Goal: Navigation & Orientation: Find specific page/section

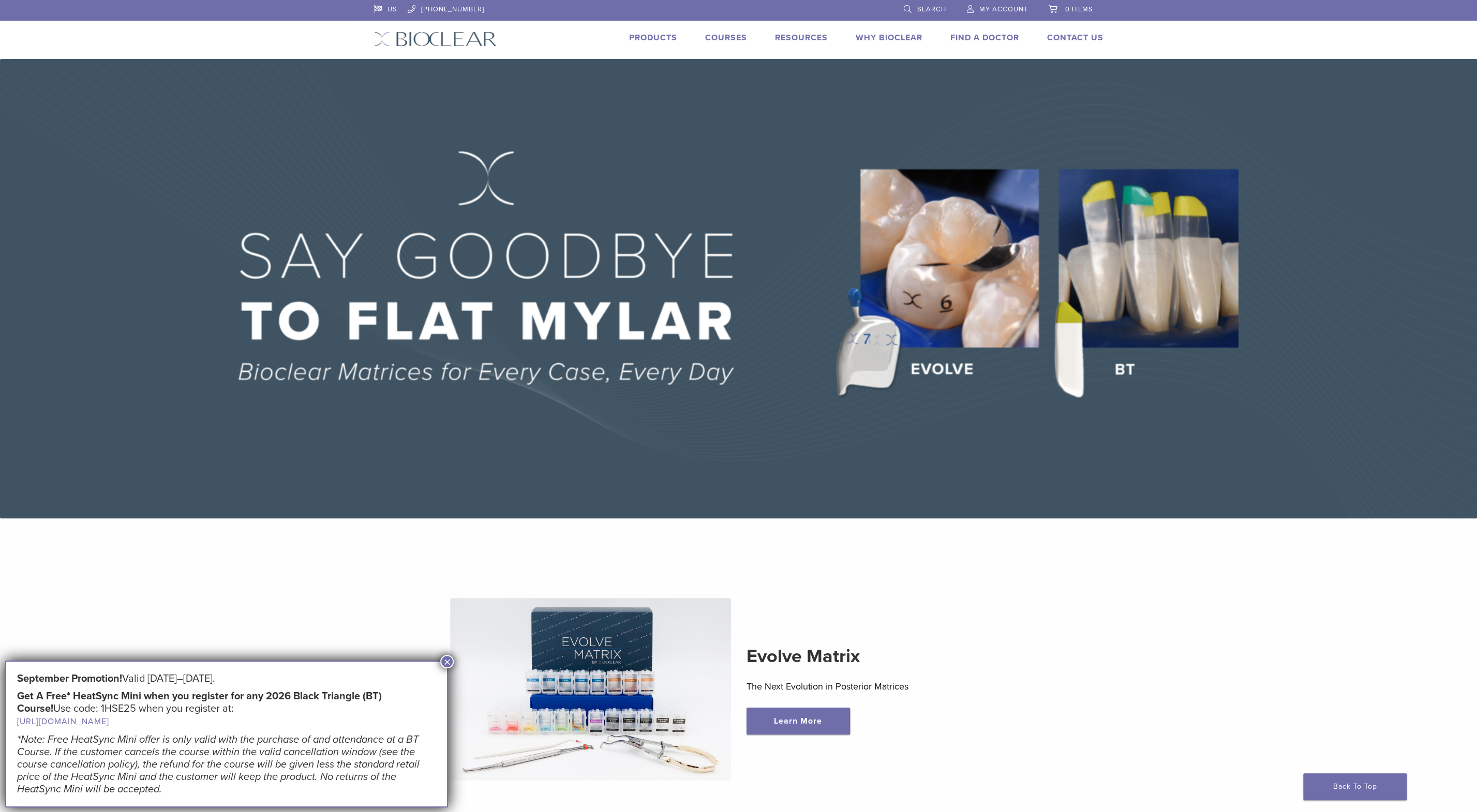
click at [1009, 10] on span "My Account" at bounding box center [1003, 9] width 48 height 9
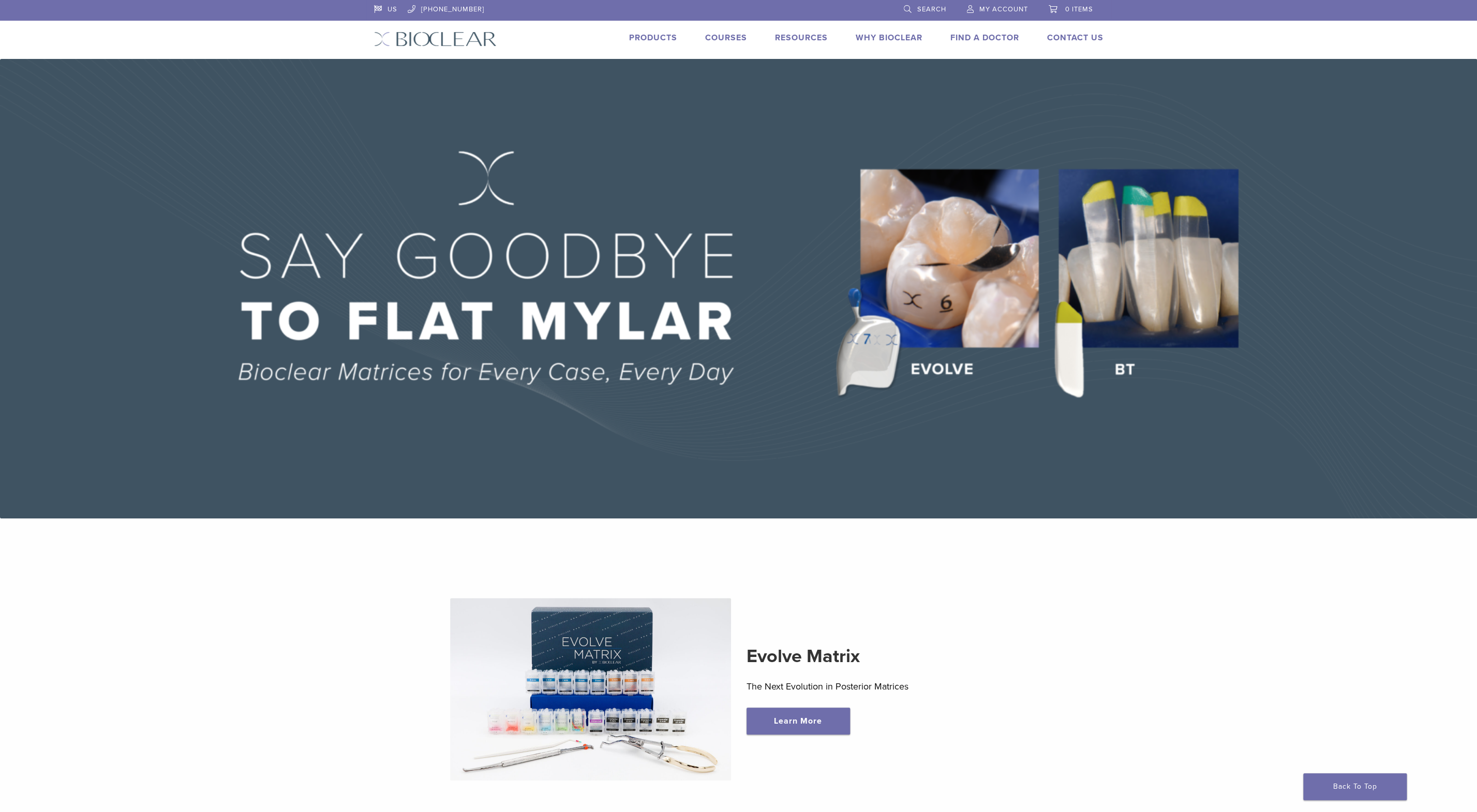
click at [1005, 9] on span "My Account" at bounding box center [1003, 9] width 48 height 9
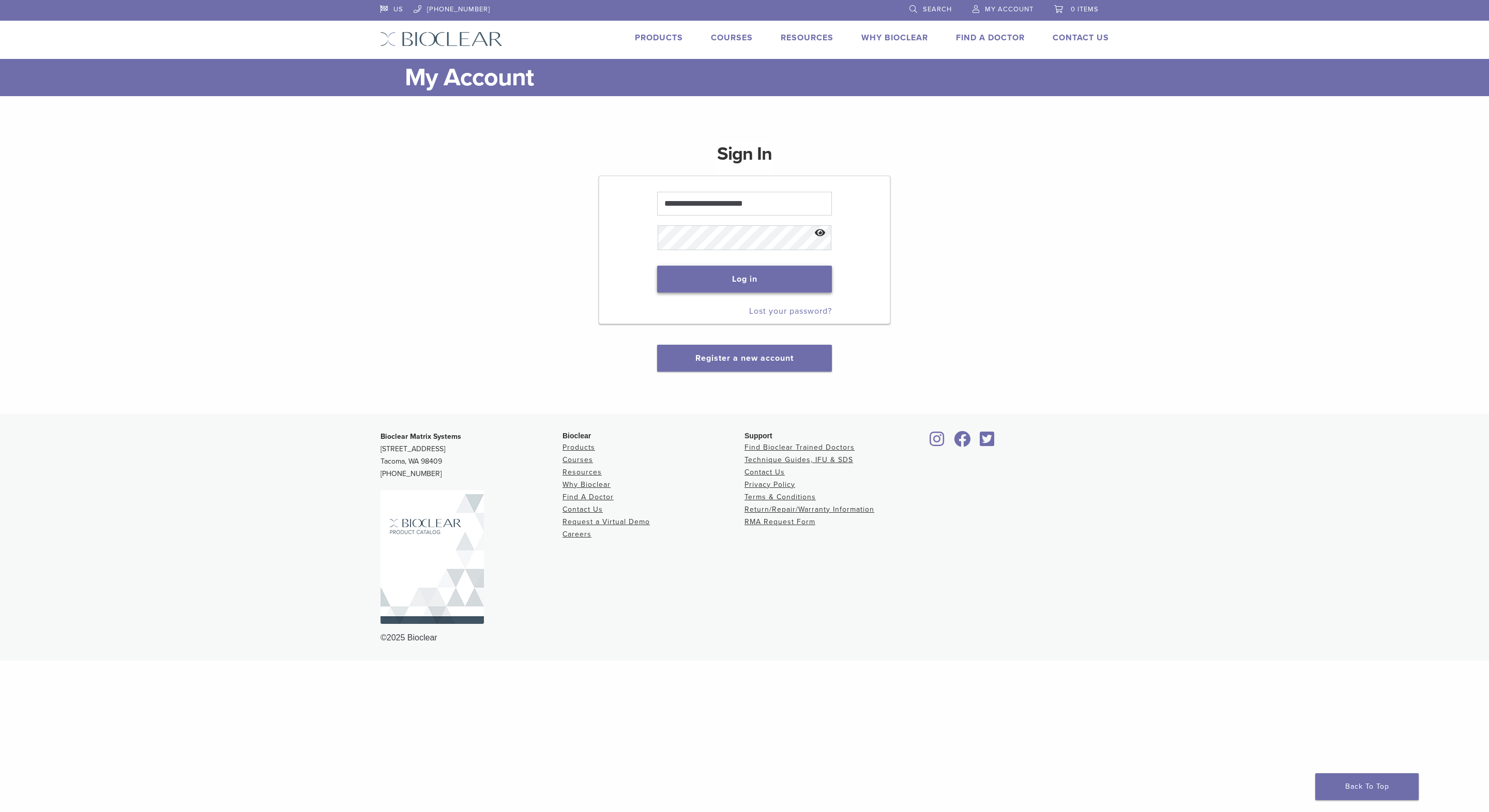
click at [719, 278] on button "Log in" at bounding box center [744, 279] width 174 height 26
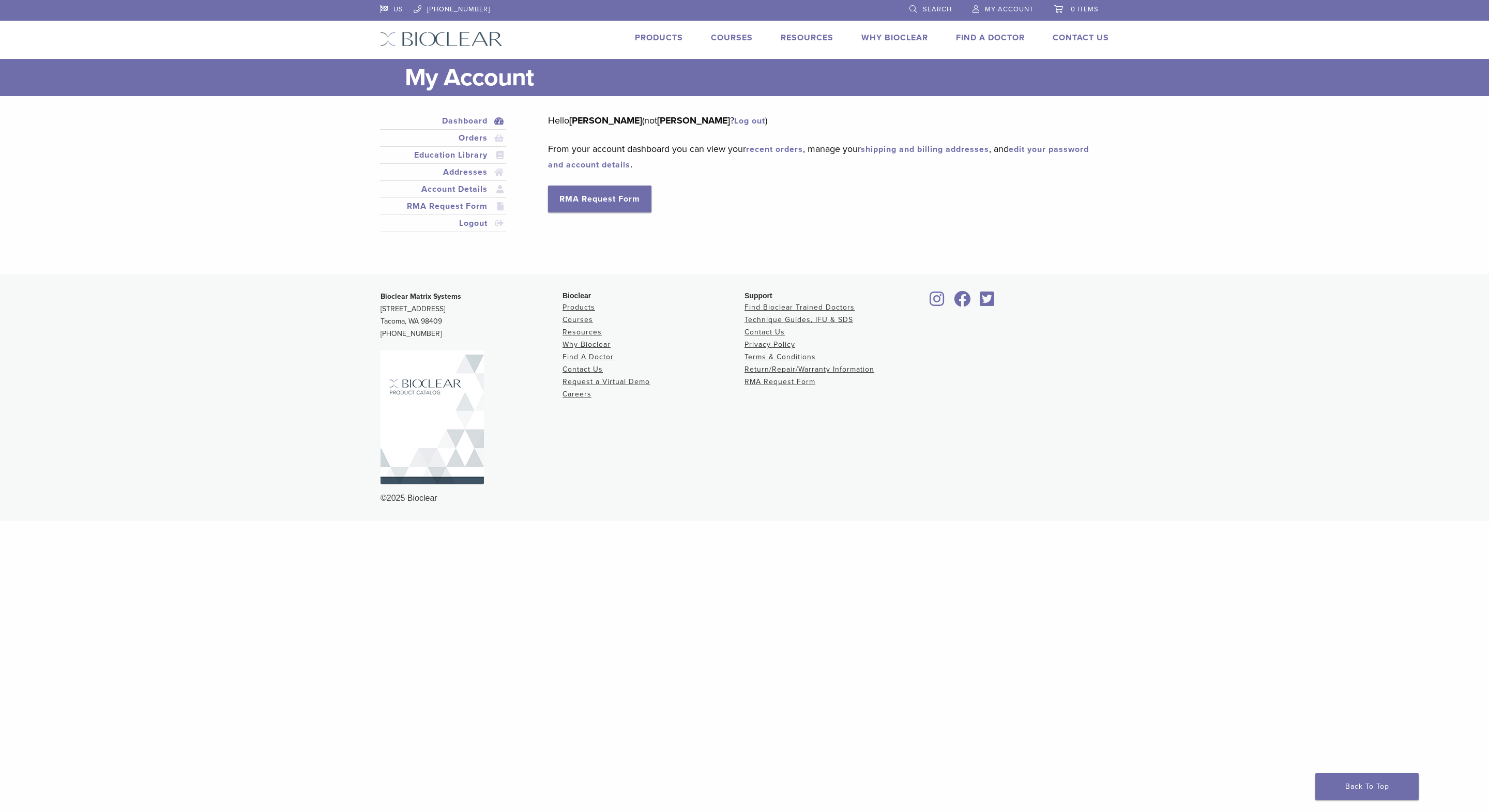
click at [662, 39] on link "Products" at bounding box center [659, 37] width 48 height 10
